Goal: Task Accomplishment & Management: Manage account settings

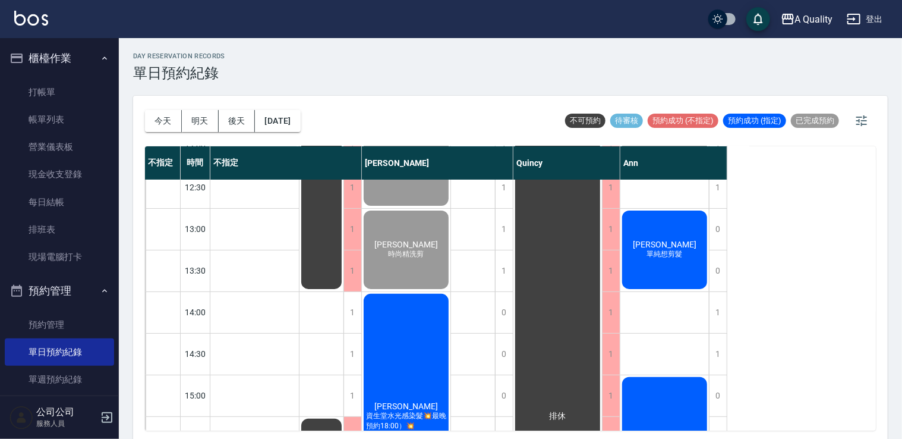
scroll to position [178, 0]
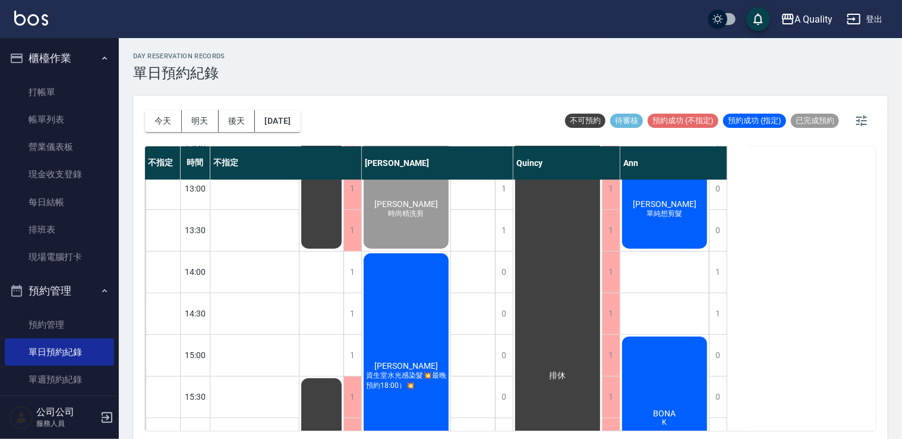
click at [649, 197] on div "[PERSON_NAME] 單純想剪髮" at bounding box center [665, 209] width 89 height 82
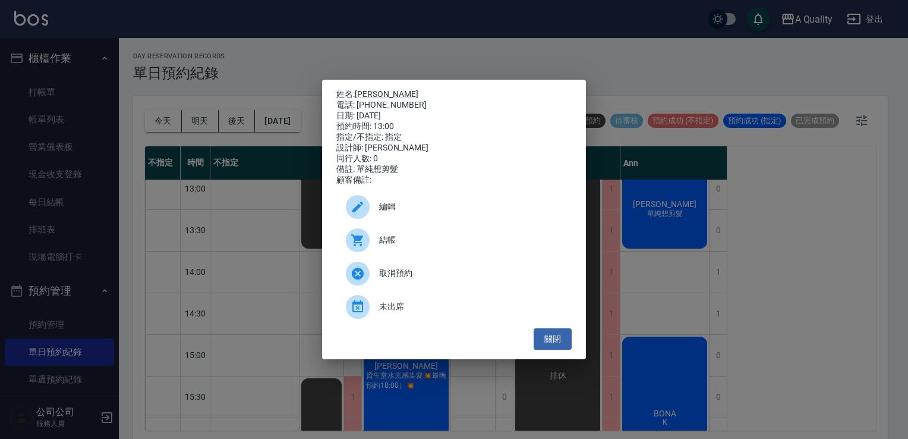
click at [391, 238] on div "結帳" at bounding box center [453, 239] width 235 height 33
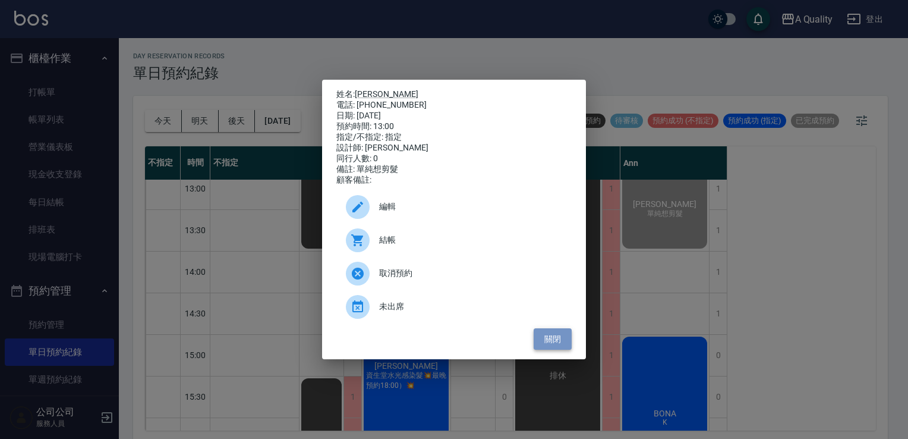
click at [550, 341] on button "關閉" at bounding box center [553, 339] width 38 height 22
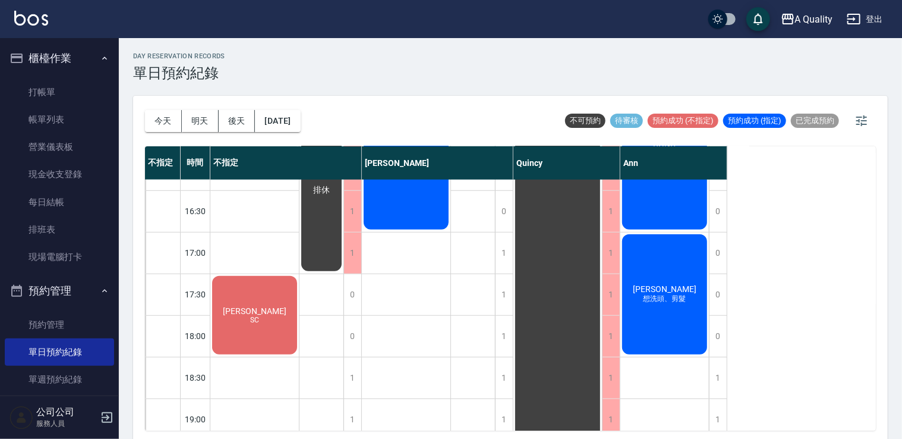
scroll to position [507, 0]
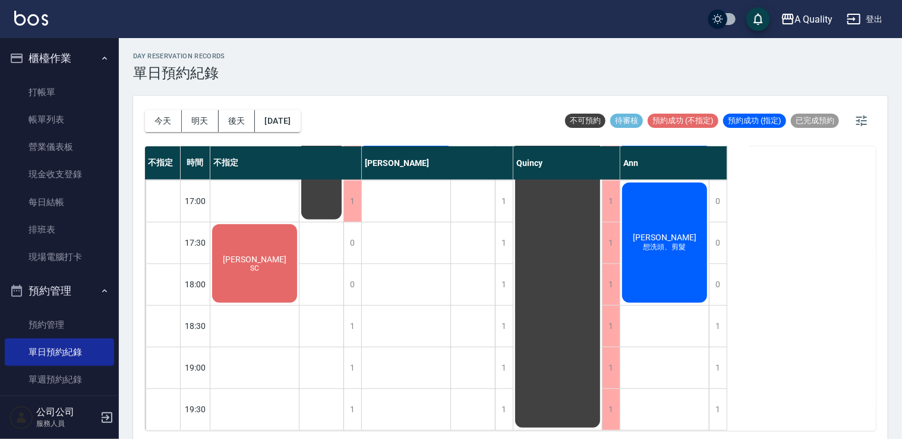
click at [257, 255] on span "[PERSON_NAME]" at bounding box center [255, 259] width 68 height 10
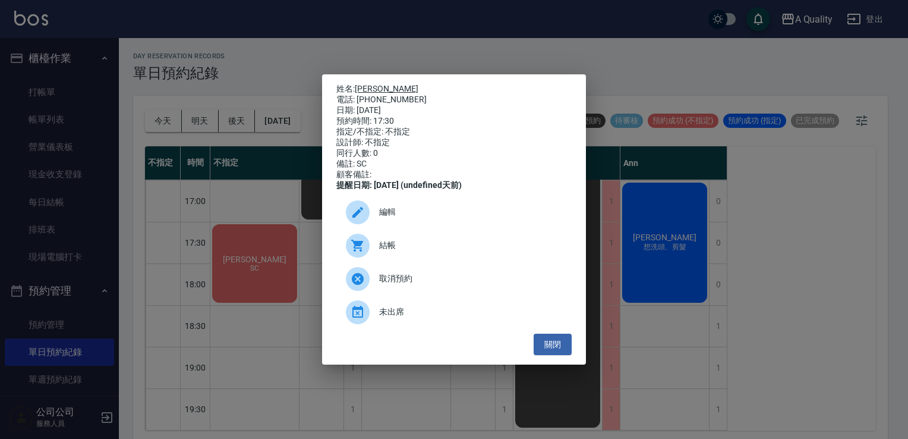
click at [359, 84] on link "[PERSON_NAME]" at bounding box center [387, 89] width 64 height 10
drag, startPoint x: 562, startPoint y: 348, endPoint x: 376, endPoint y: 266, distance: 203.3
click at [562, 348] on button "關閉" at bounding box center [553, 344] width 38 height 22
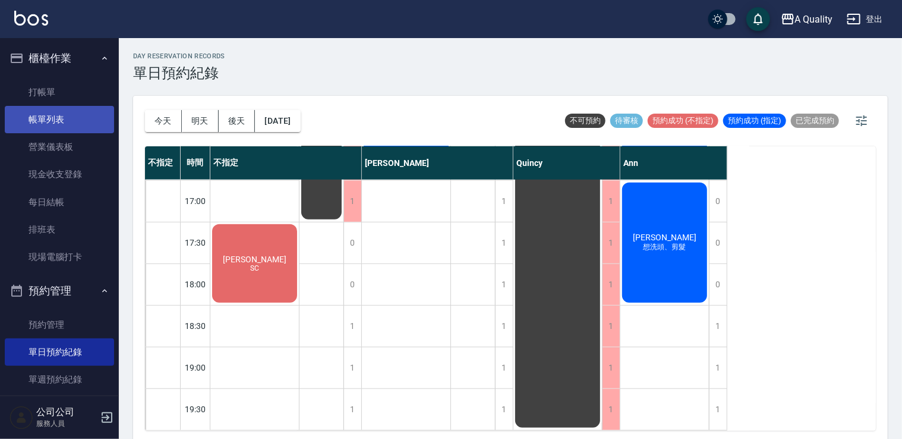
click at [67, 120] on link "帳單列表" at bounding box center [59, 119] width 109 height 27
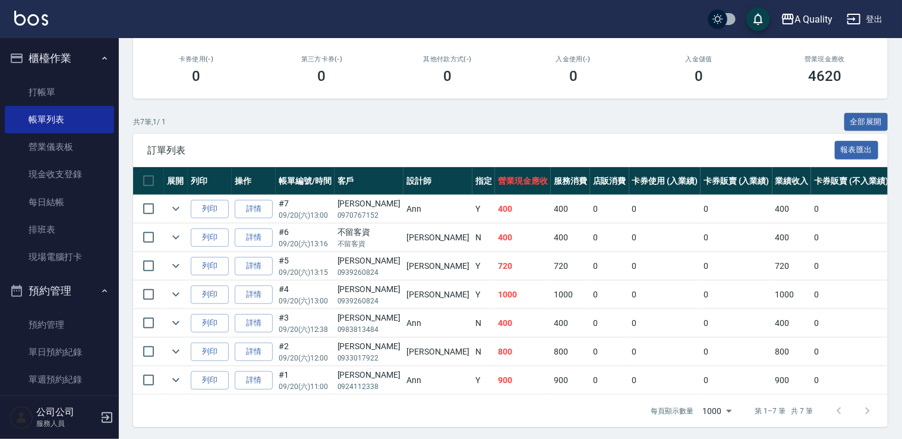
scroll to position [209, 0]
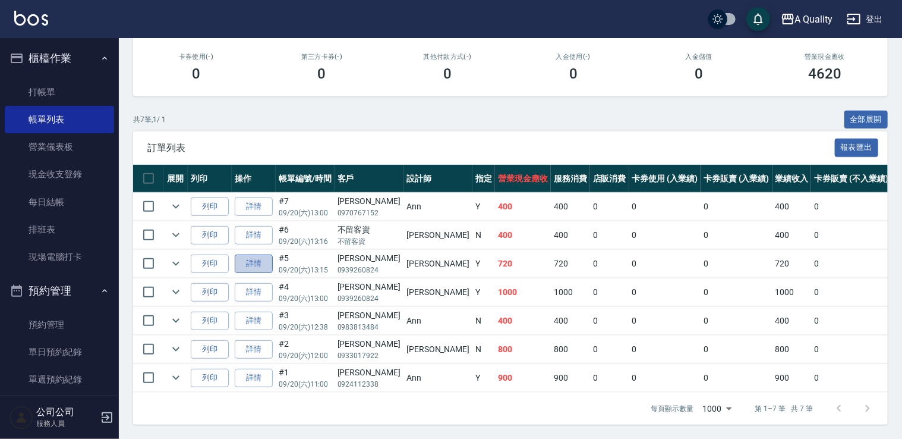
click at [256, 256] on link "詳情" at bounding box center [254, 263] width 38 height 18
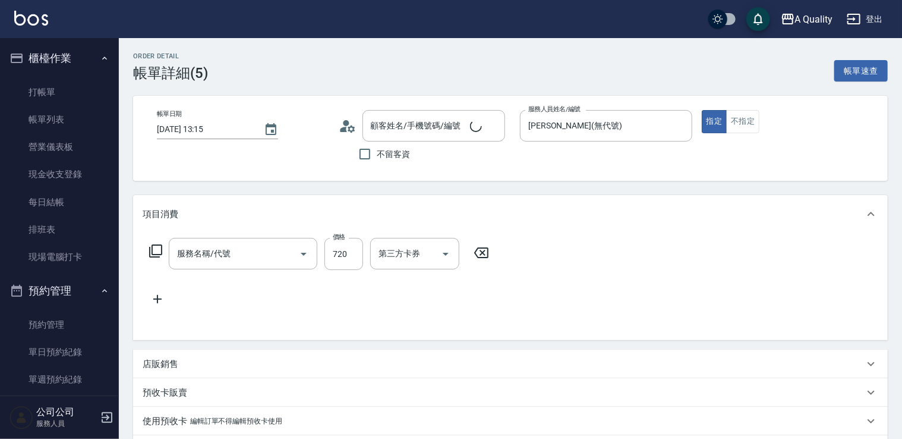
type input "[DATE] 13:15"
type input "[PERSON_NAME](無代號)"
type input "洗剪(103)"
type input "[PERSON_NAME]/0939260824/"
click at [339, 260] on input "720" at bounding box center [344, 254] width 39 height 32
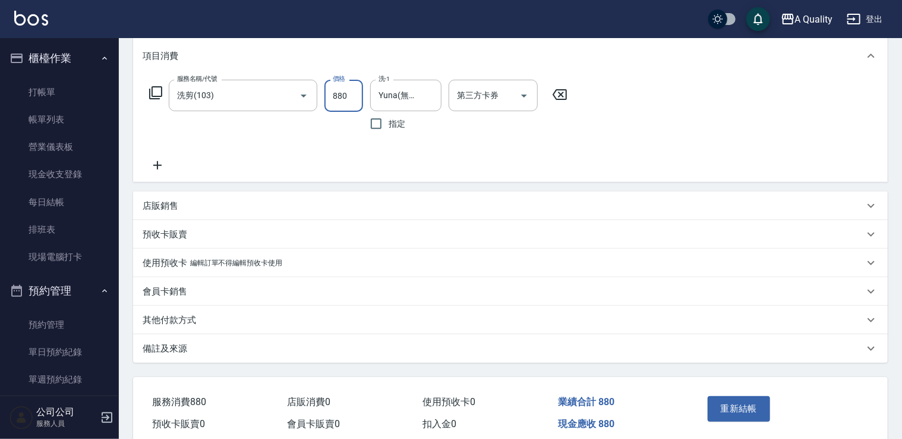
scroll to position [178, 0]
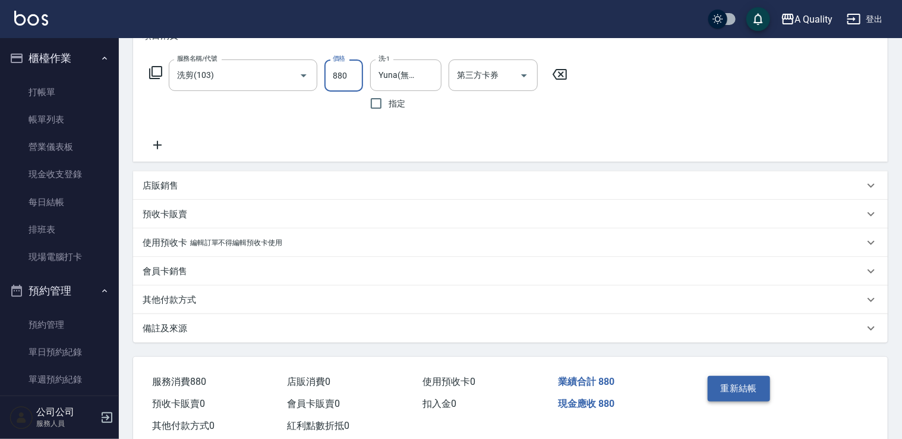
type input "880"
click at [739, 391] on button "重新結帳" at bounding box center [739, 388] width 63 height 25
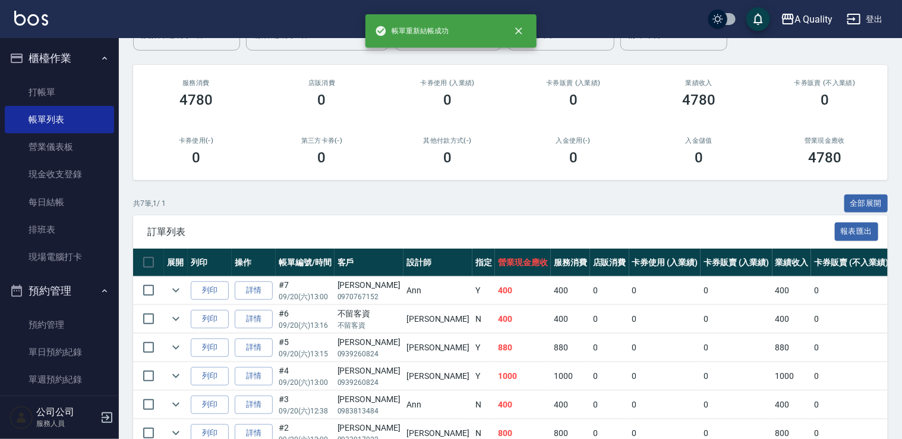
scroll to position [178, 0]
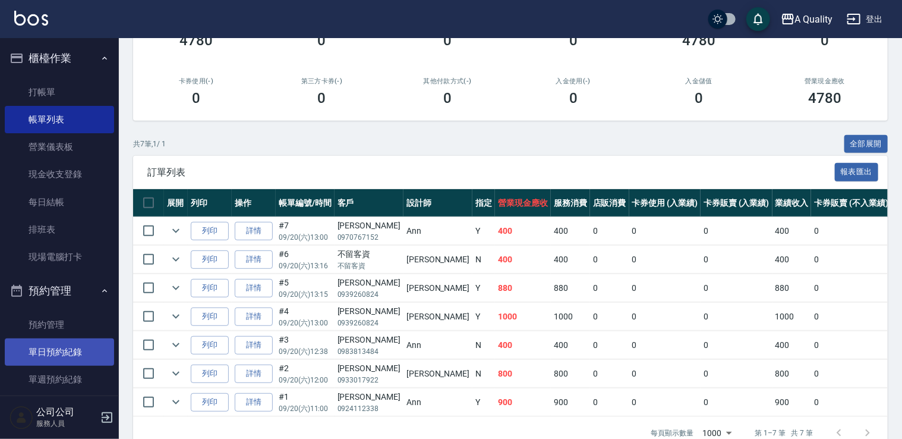
click at [59, 352] on link "單日預約紀錄" at bounding box center [59, 351] width 109 height 27
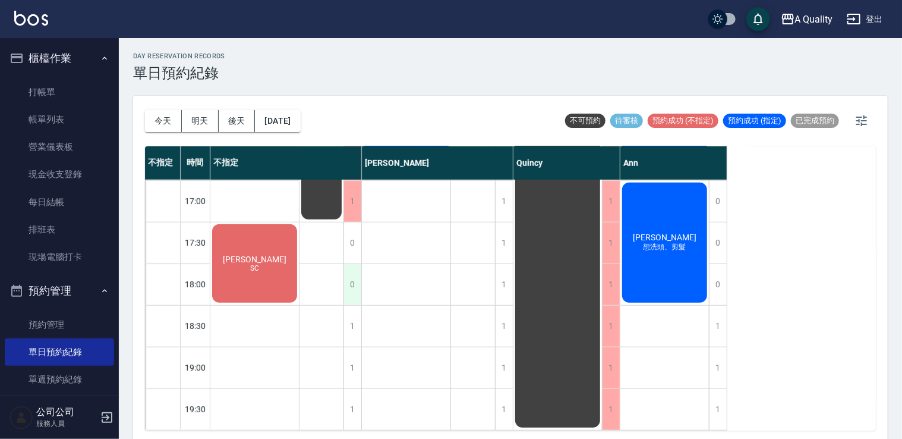
scroll to position [507, 0]
click at [307, 243] on div "排休 排休" at bounding box center [322, 55] width 45 height 749
click at [267, 244] on div "[PERSON_NAME]s SC" at bounding box center [254, 263] width 89 height 82
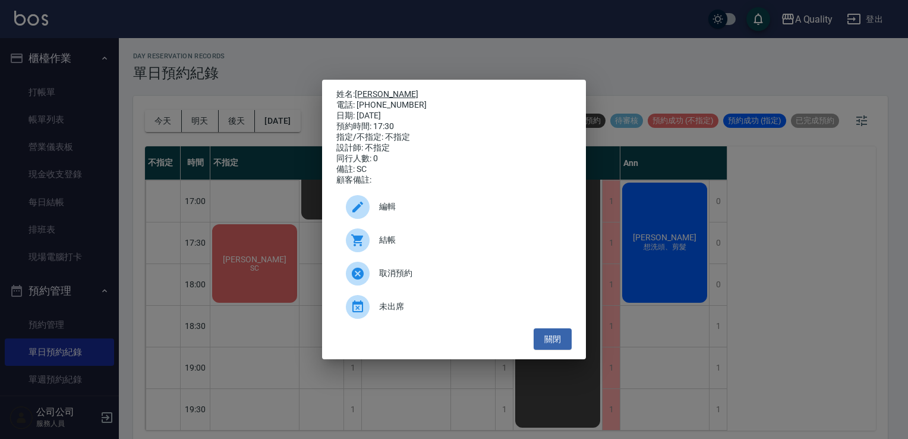
click at [361, 89] on link "[PERSON_NAME]" at bounding box center [387, 94] width 64 height 10
drag, startPoint x: 552, startPoint y: 342, endPoint x: 506, endPoint y: 334, distance: 45.8
click at [552, 342] on button "關閉" at bounding box center [553, 339] width 38 height 22
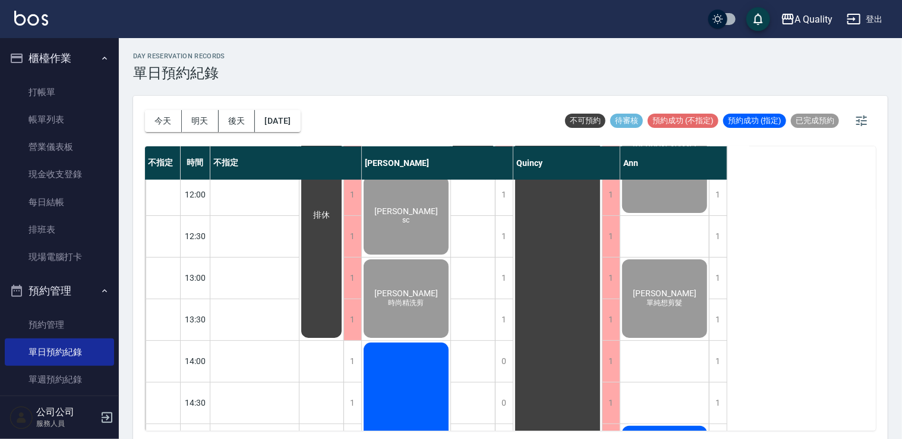
scroll to position [32, 0]
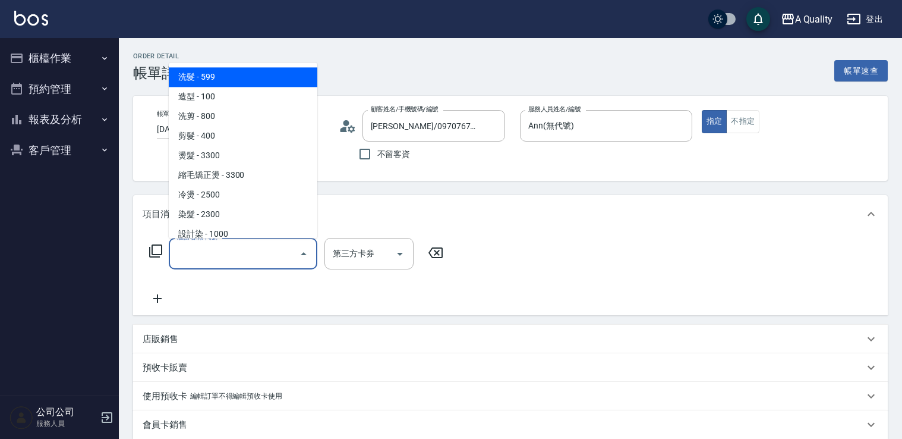
click at [235, 244] on input "服務名稱/代號" at bounding box center [234, 253] width 120 height 21
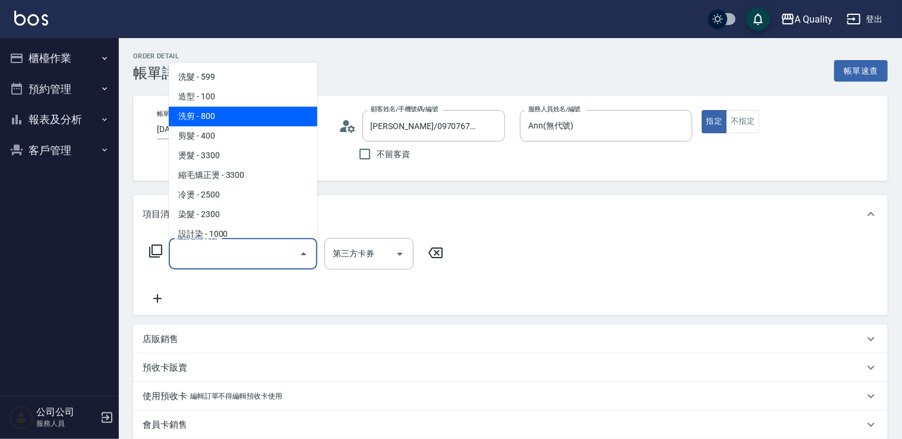
click at [214, 137] on span "剪髮 - 400" at bounding box center [243, 136] width 149 height 20
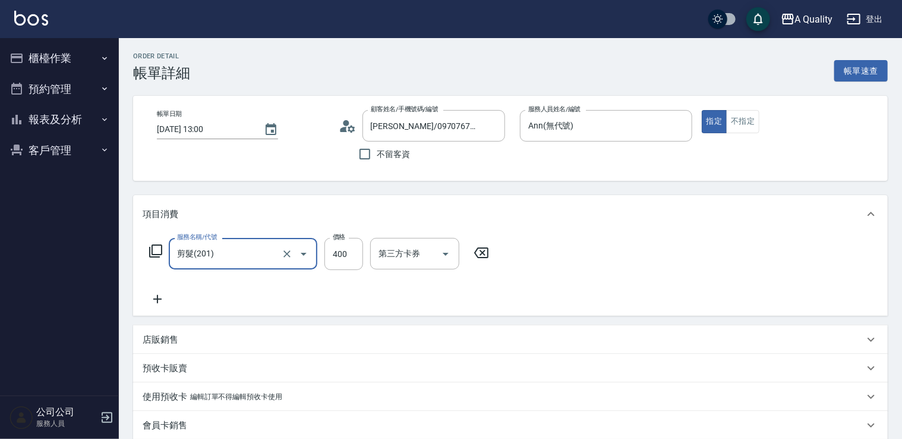
type input "剪髮(201)"
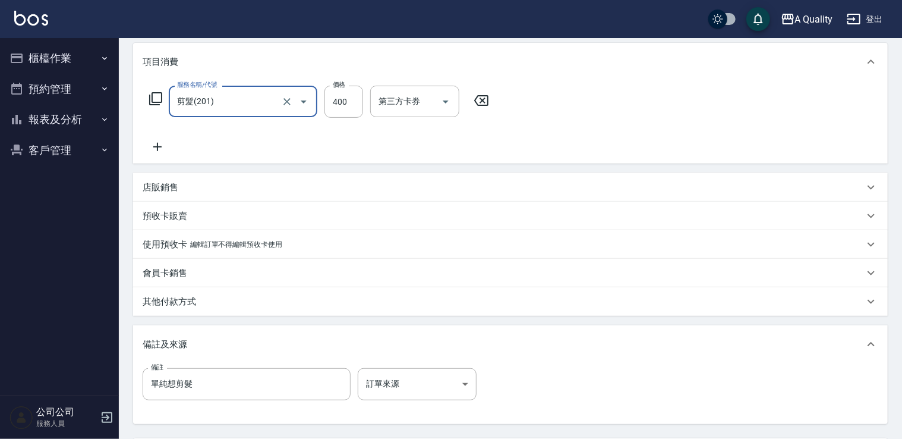
scroll to position [264, 0]
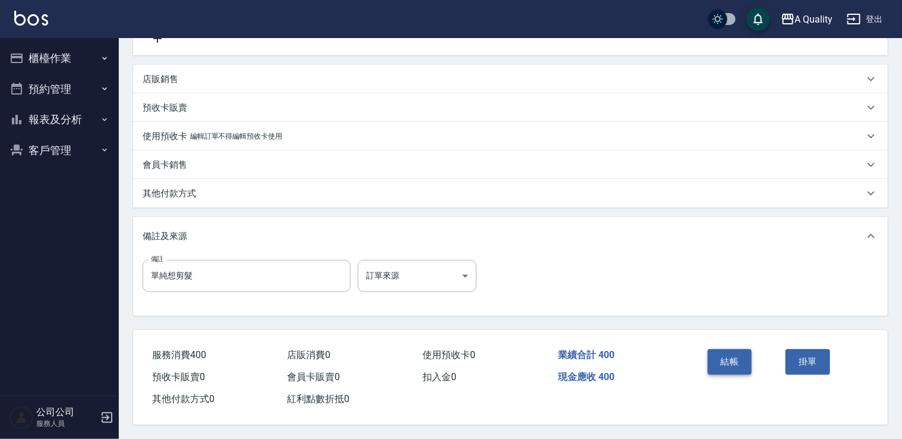
click at [713, 353] on button "結帳" at bounding box center [730, 361] width 45 height 25
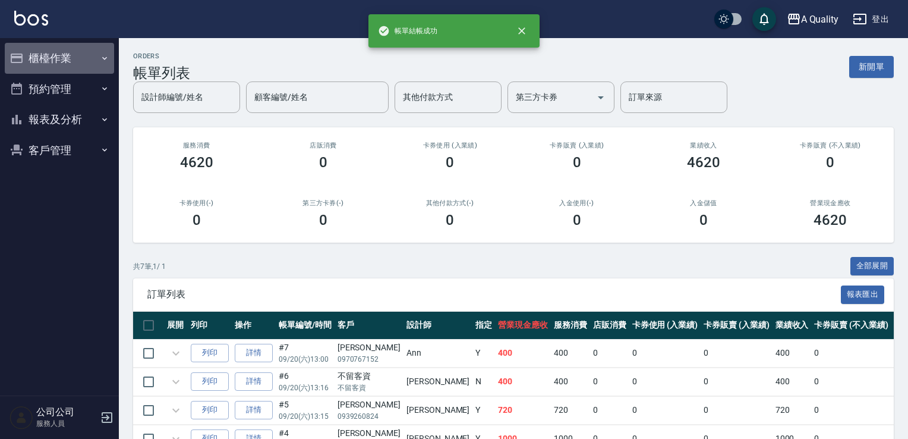
drag, startPoint x: 55, startPoint y: 49, endPoint x: 56, endPoint y: 69, distance: 20.2
click at [56, 49] on button "櫃檯作業" at bounding box center [59, 58] width 109 height 31
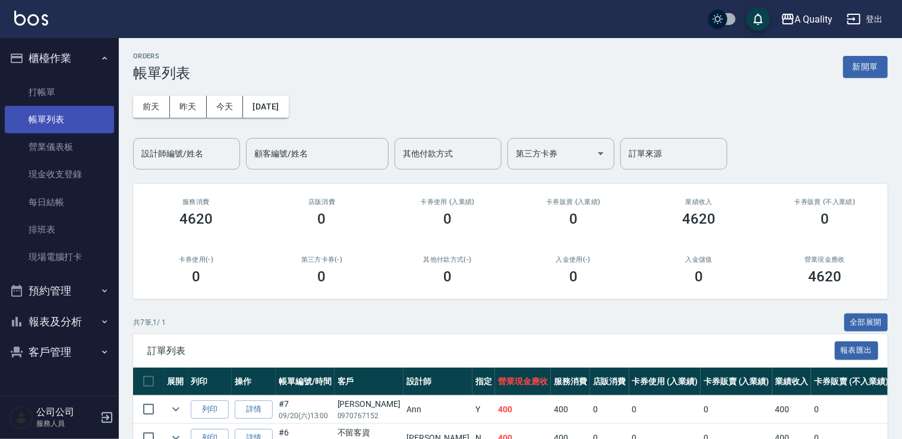
click at [49, 121] on link "帳單列表" at bounding box center [59, 119] width 109 height 27
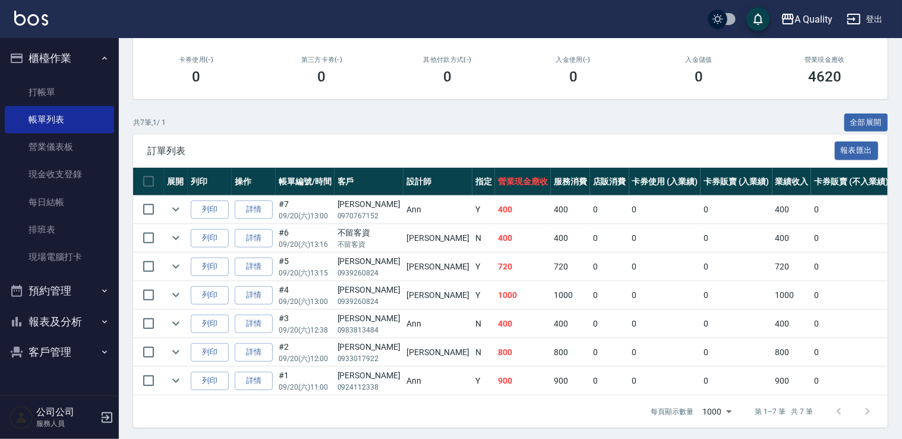
scroll to position [209, 0]
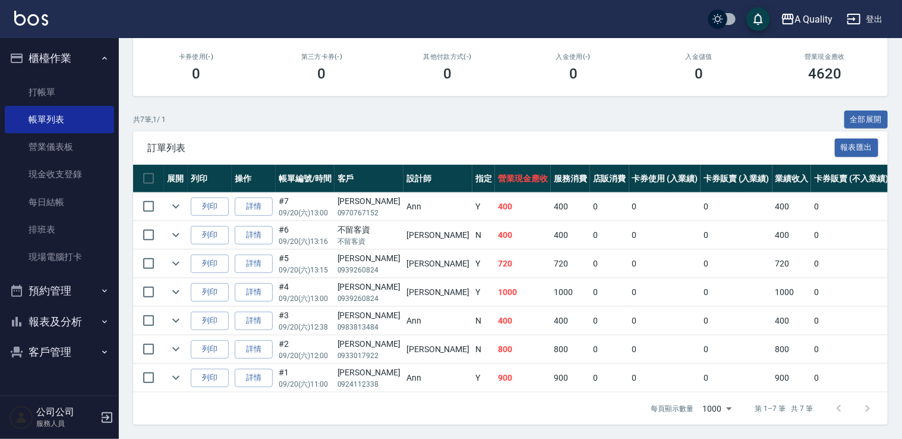
click at [65, 285] on button "預約管理" at bounding box center [59, 290] width 109 height 31
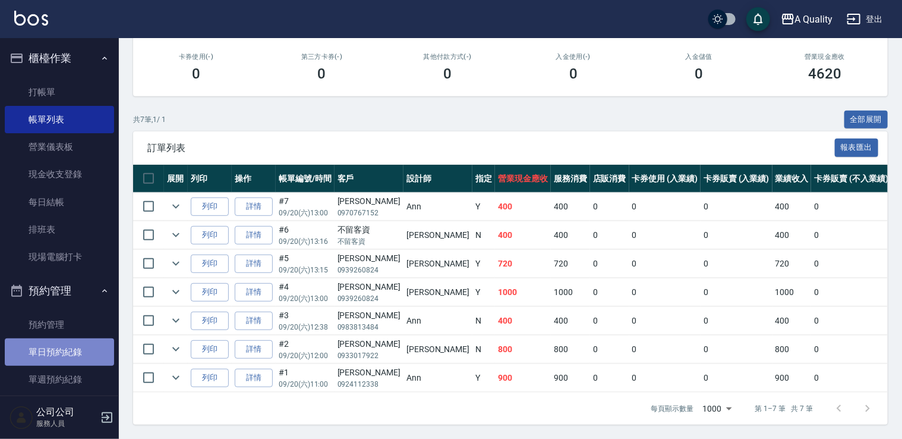
click at [61, 357] on link "單日預約紀錄" at bounding box center [59, 351] width 109 height 27
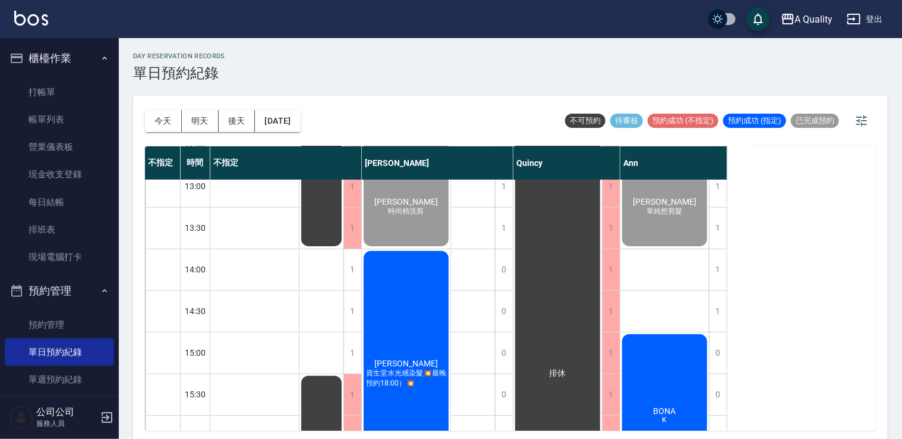
scroll to position [178, 0]
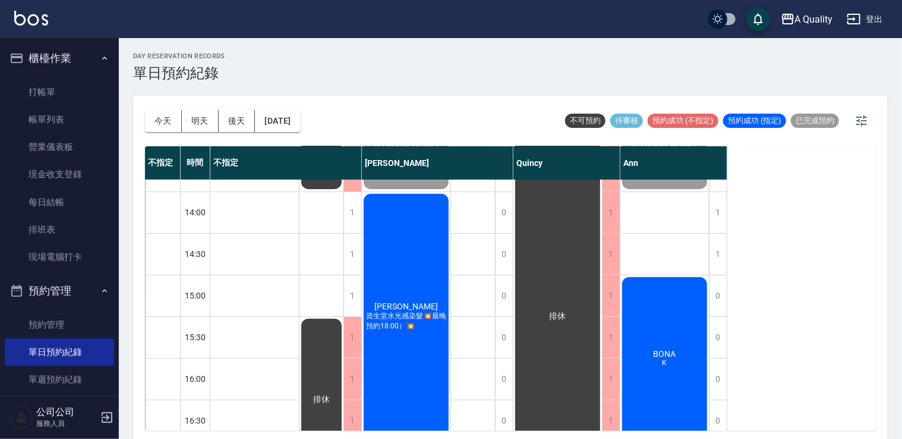
drag, startPoint x: 336, startPoint y: 247, endPoint x: 298, endPoint y: 267, distance: 43.9
click at [298, 267] on div "[PERSON_NAME]s SC" at bounding box center [254, 316] width 89 height 749
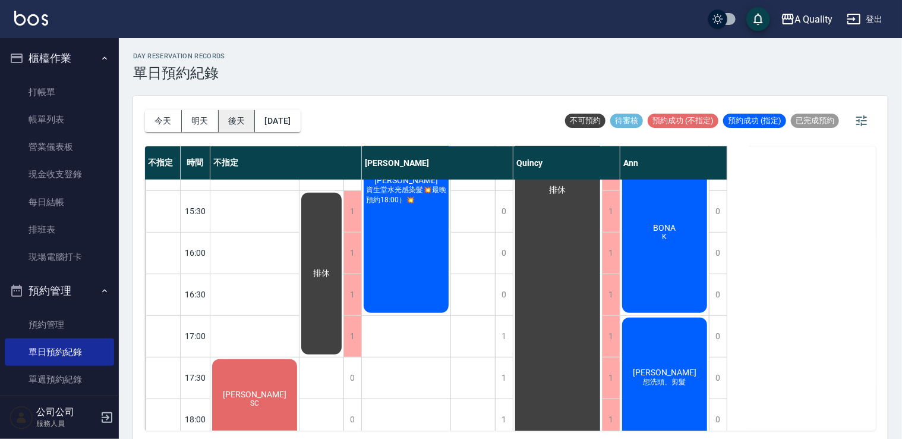
scroll to position [416, 0]
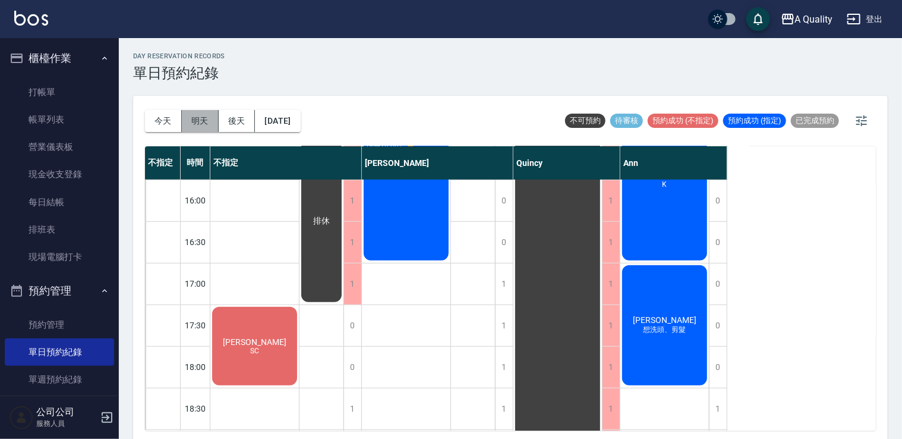
click at [210, 119] on button "明天" at bounding box center [200, 121] width 37 height 22
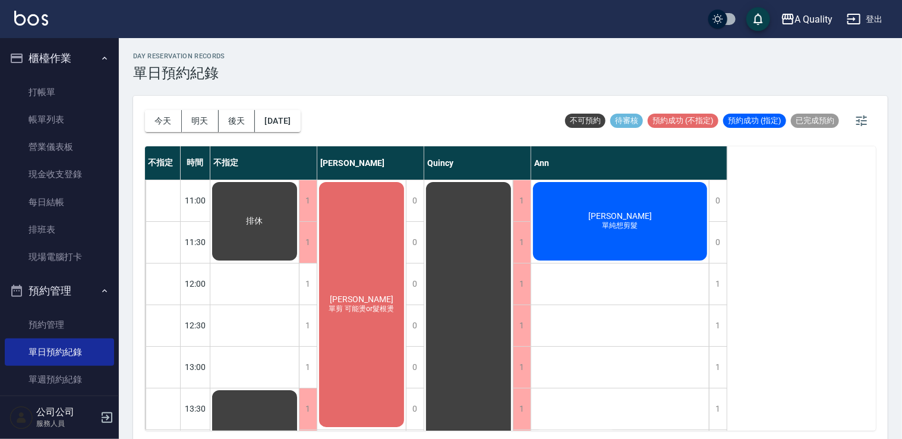
scroll to position [178, 0]
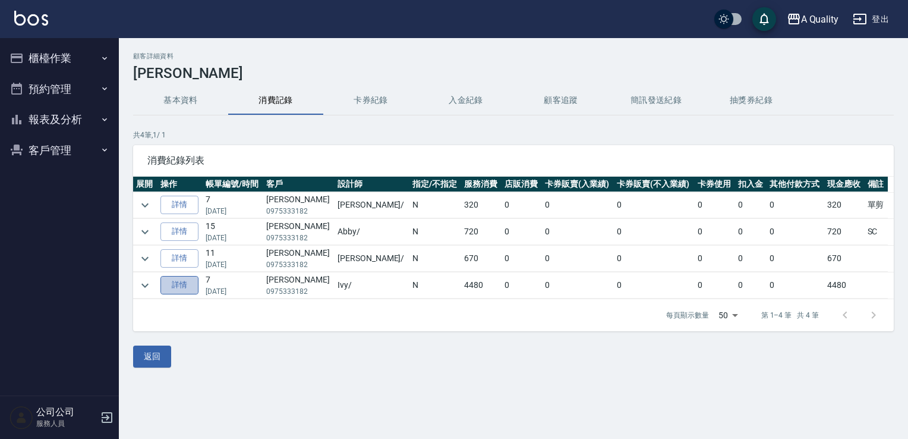
click at [188, 284] on link "詳情" at bounding box center [179, 285] width 38 height 18
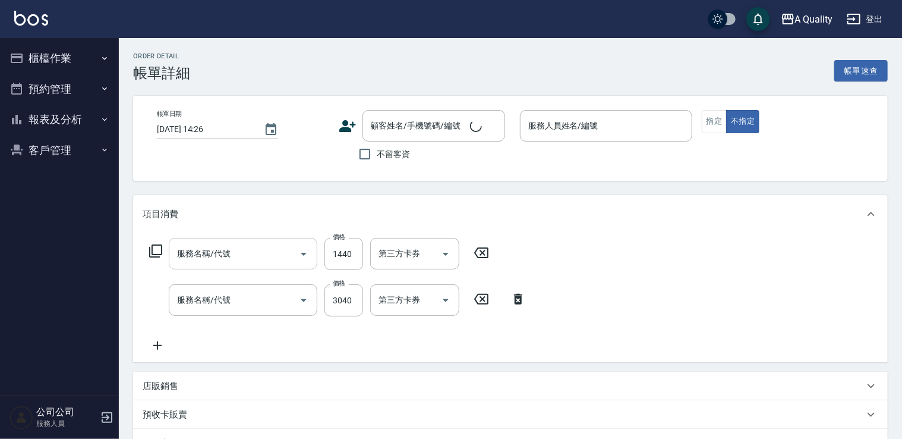
type input "2024/02/06 18:05"
type input "哥德式護髮(504)"
type input "燙髮(301)"
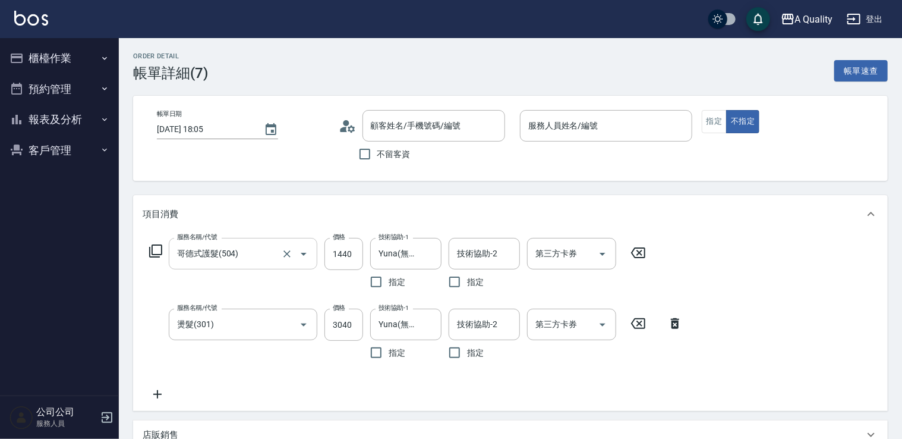
type input "梁s/0975333182/"
